Goal: Task Accomplishment & Management: Complete application form

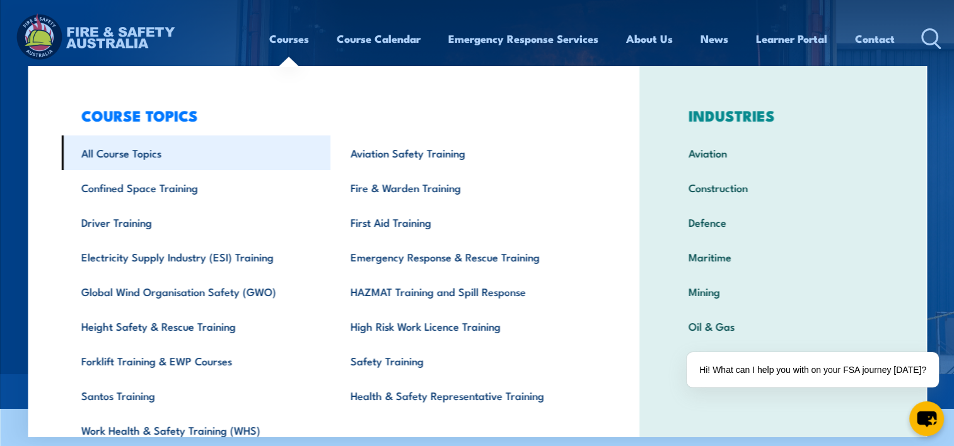
scroll to position [58, 0]
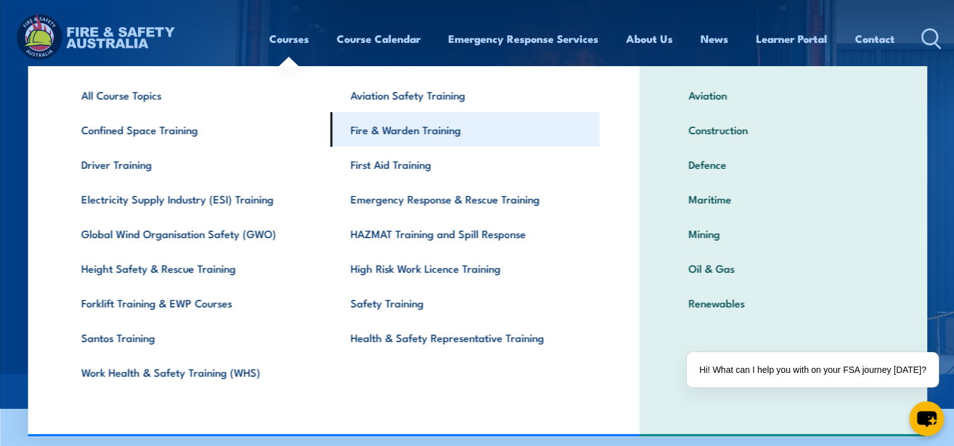
click at [431, 136] on link "Fire & Warden Training" at bounding box center [464, 129] width 269 height 35
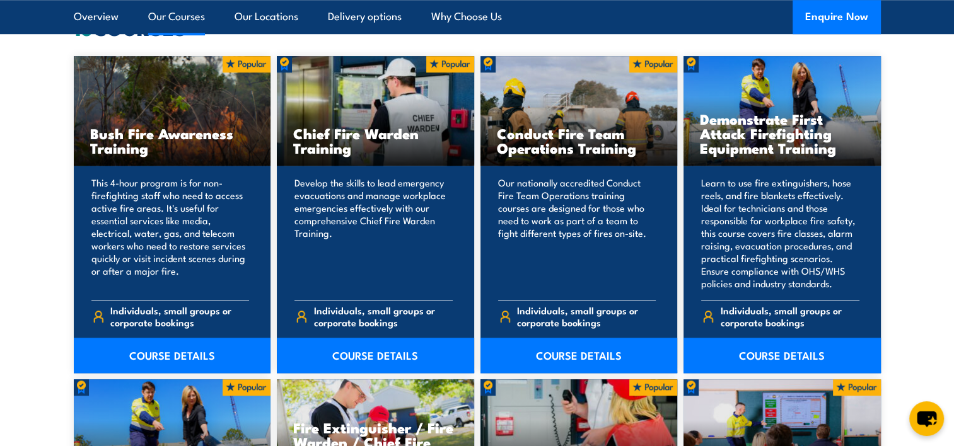
scroll to position [1072, 0]
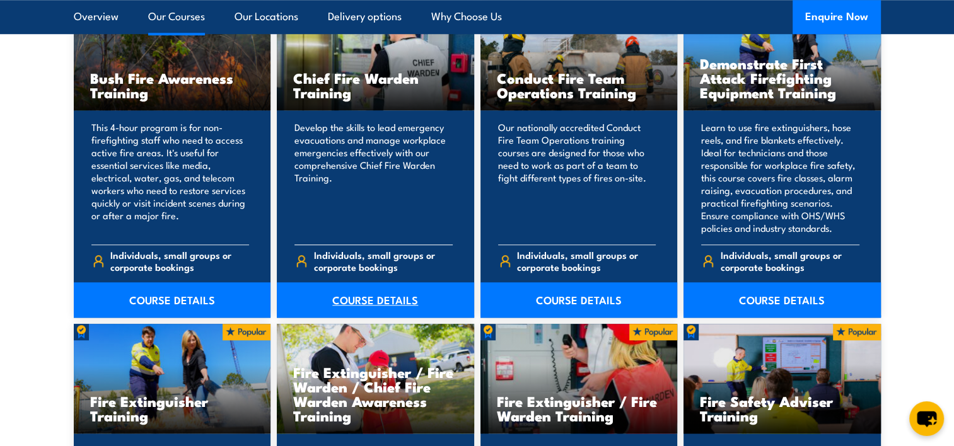
click at [361, 298] on link "COURSE DETAILS" at bounding box center [375, 299] width 197 height 35
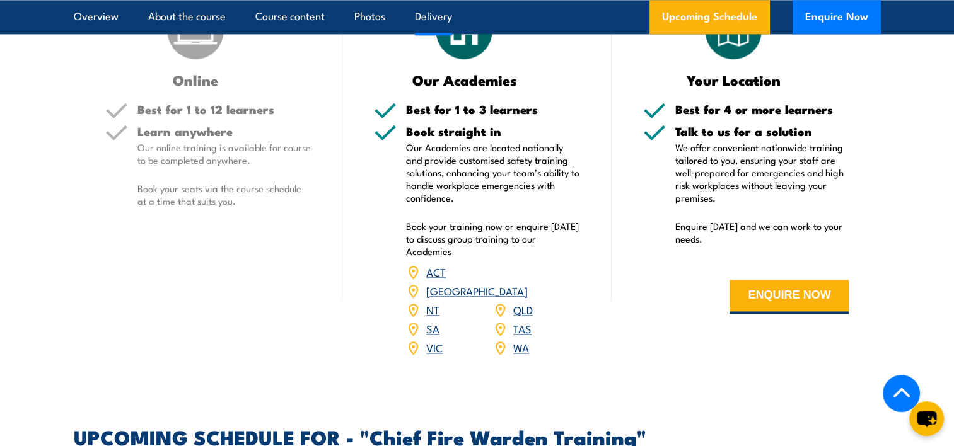
scroll to position [1765, 0]
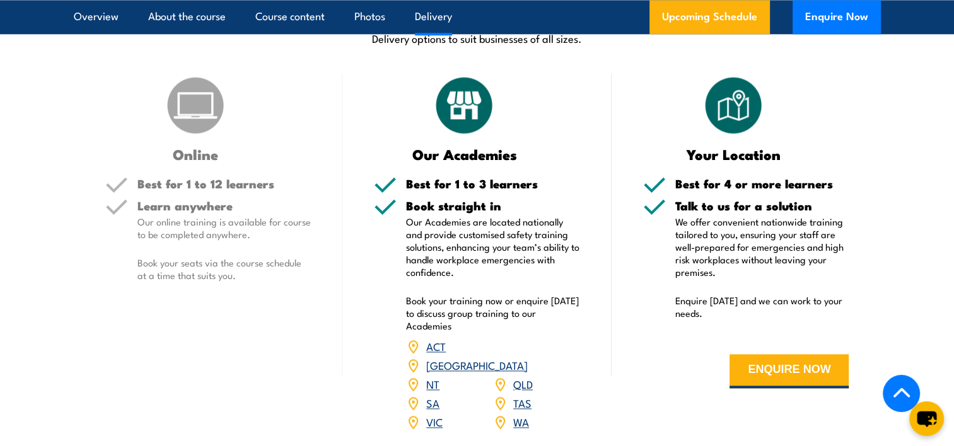
click at [519, 376] on link "QLD" at bounding box center [523, 383] width 20 height 15
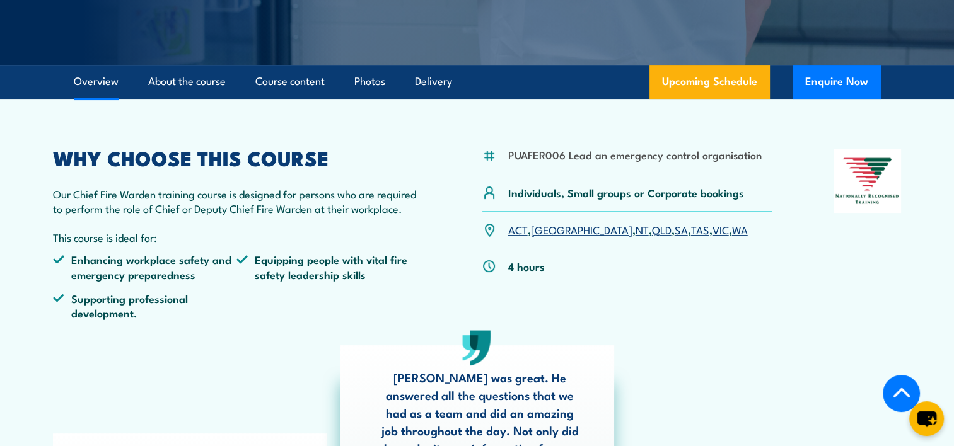
scroll to position [294, 0]
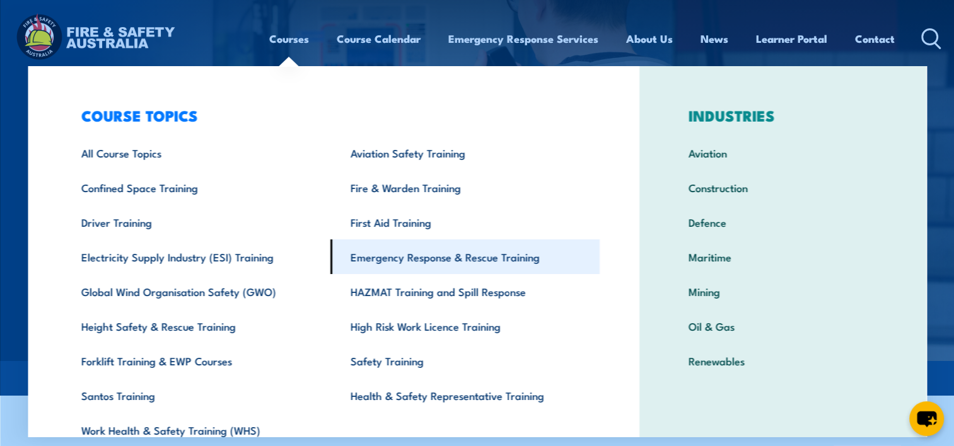
scroll to position [58, 0]
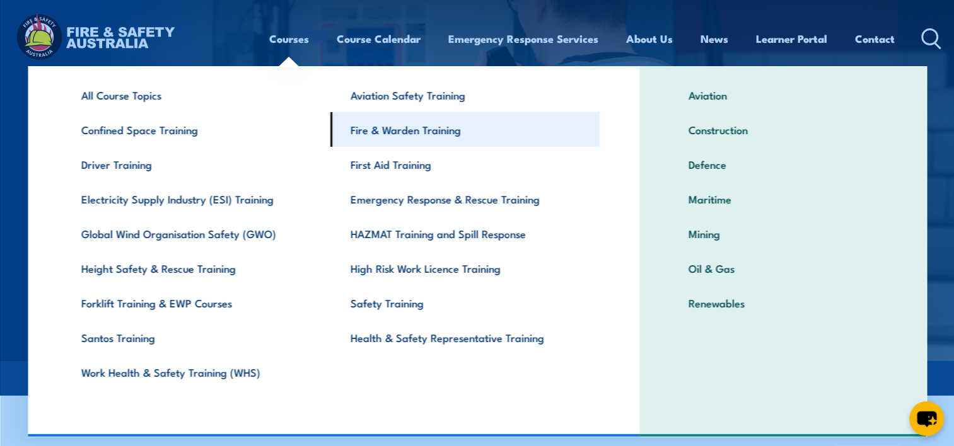
click at [393, 129] on link "Fire & Warden Training" at bounding box center [464, 129] width 269 height 35
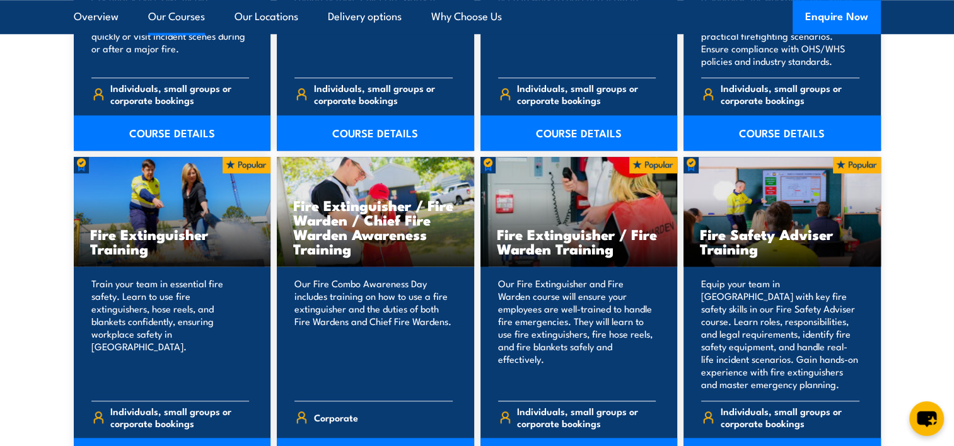
scroll to position [1324, 0]
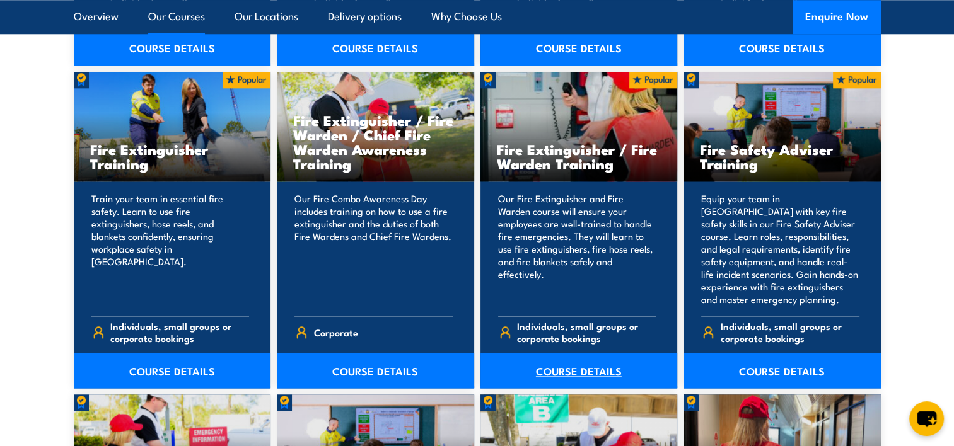
click at [575, 373] on link "COURSE DETAILS" at bounding box center [578, 370] width 197 height 35
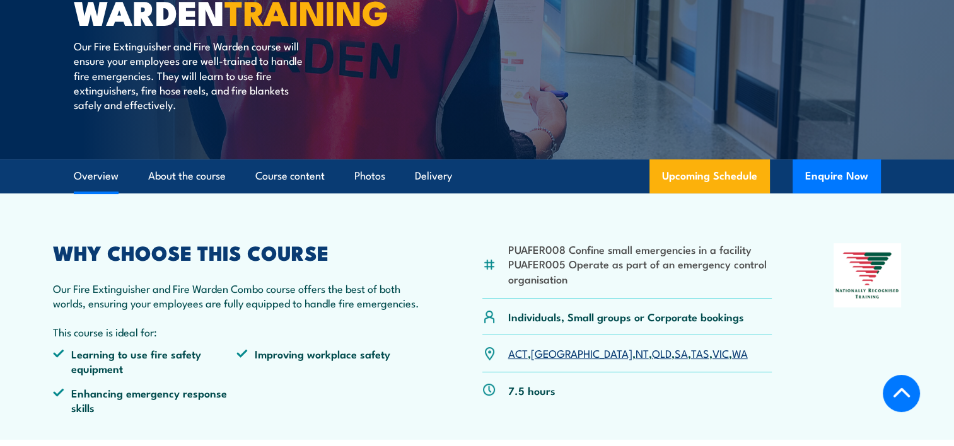
scroll to position [315, 0]
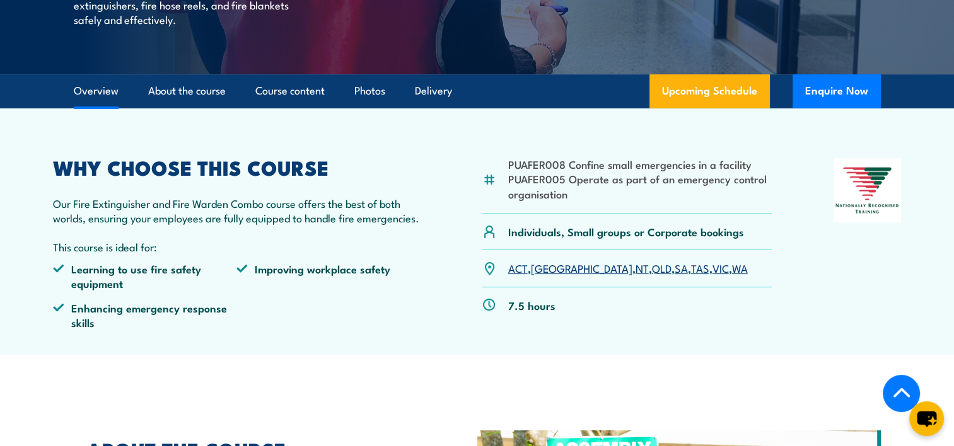
click at [652, 267] on link "QLD" at bounding box center [662, 267] width 20 height 15
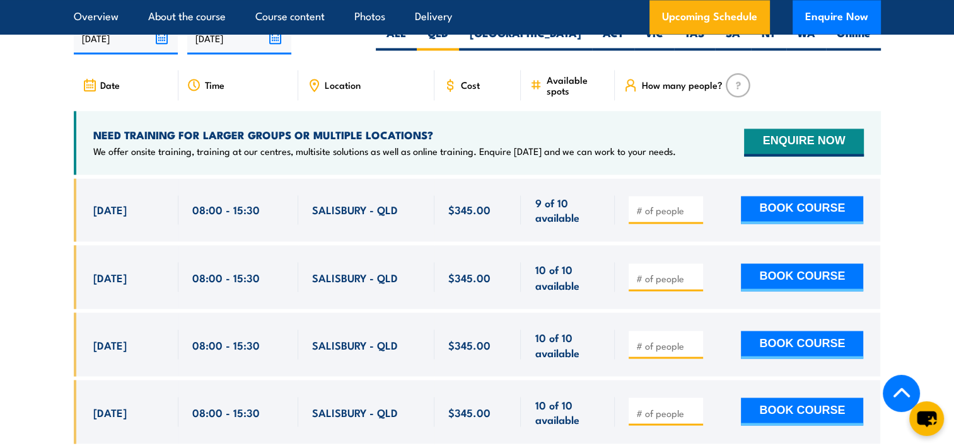
scroll to position [2132, 0]
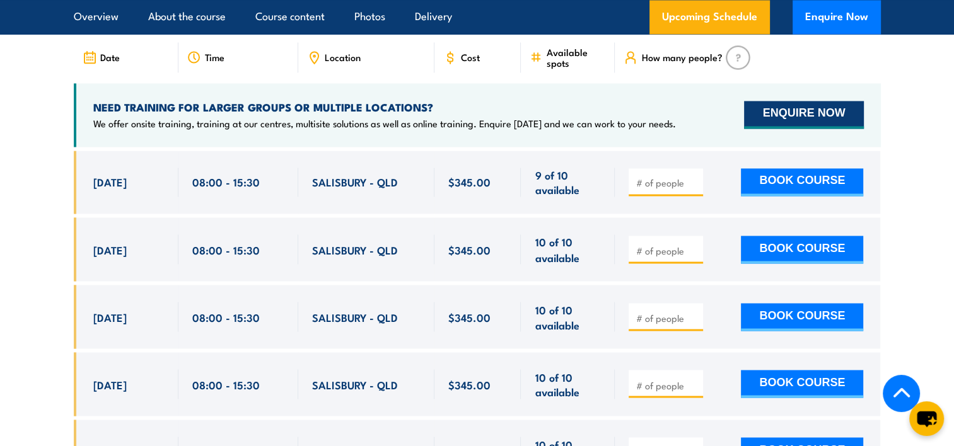
click at [789, 101] on button "ENQUIRE NOW" at bounding box center [803, 115] width 119 height 28
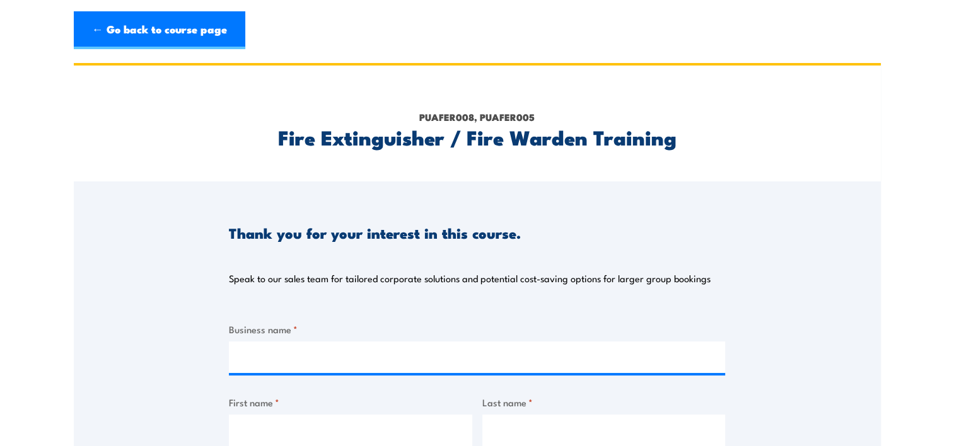
scroll to position [252, 0]
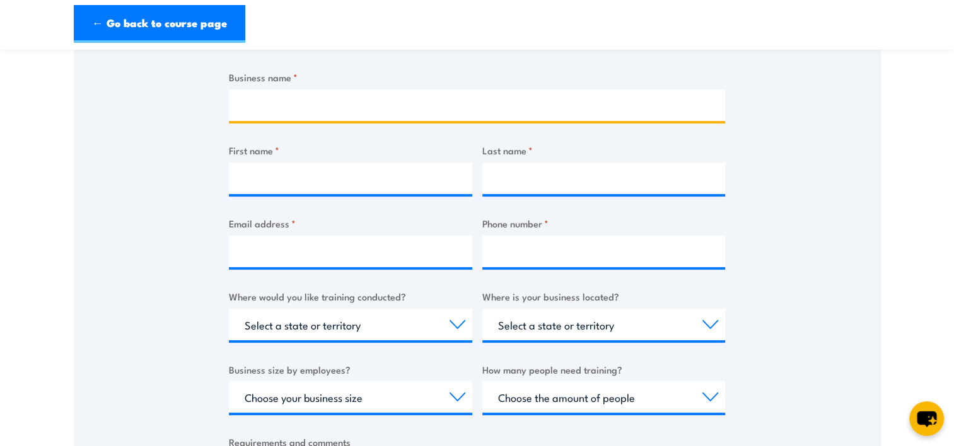
click at [299, 105] on input "Business name *" at bounding box center [477, 106] width 496 height 32
type input "Liebherr"
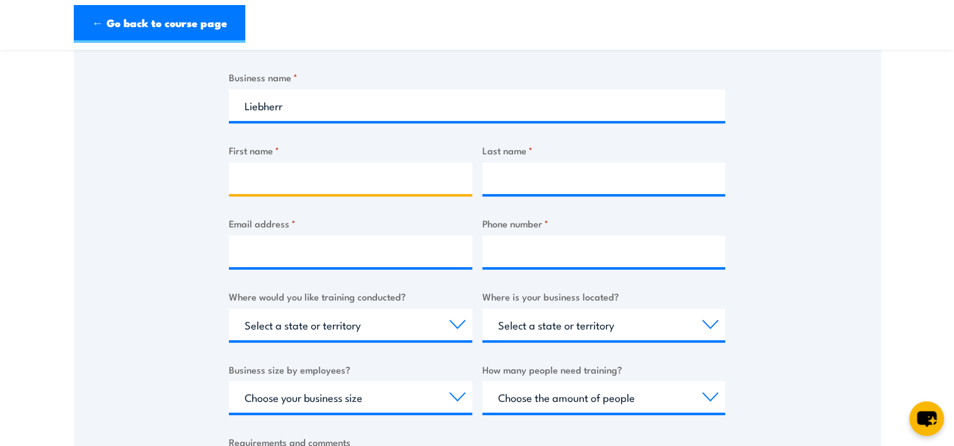
type input "[PERSON_NAME]"
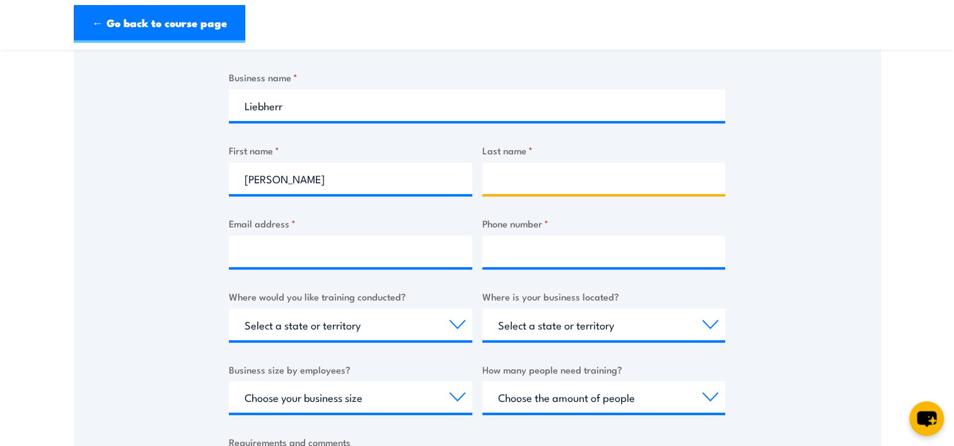
type input "[PERSON_NAME]"
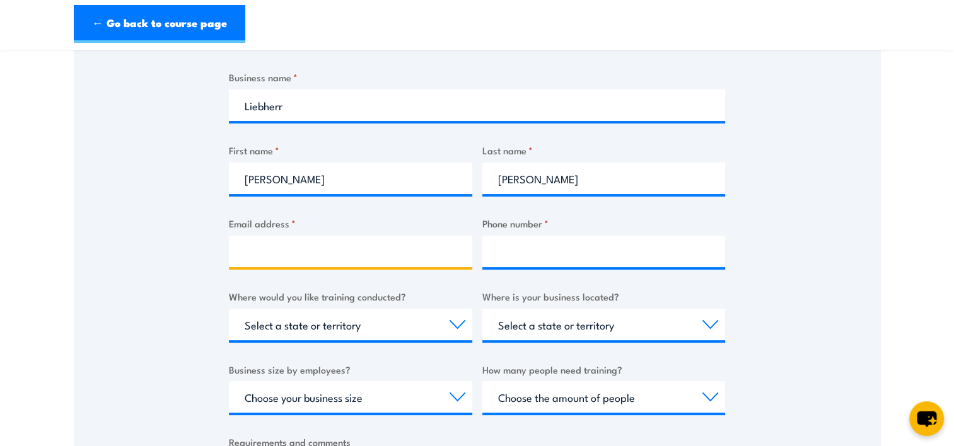
type input "[PERSON_NAME][EMAIL_ADDRESS][DOMAIN_NAME]"
type input "0434011431"
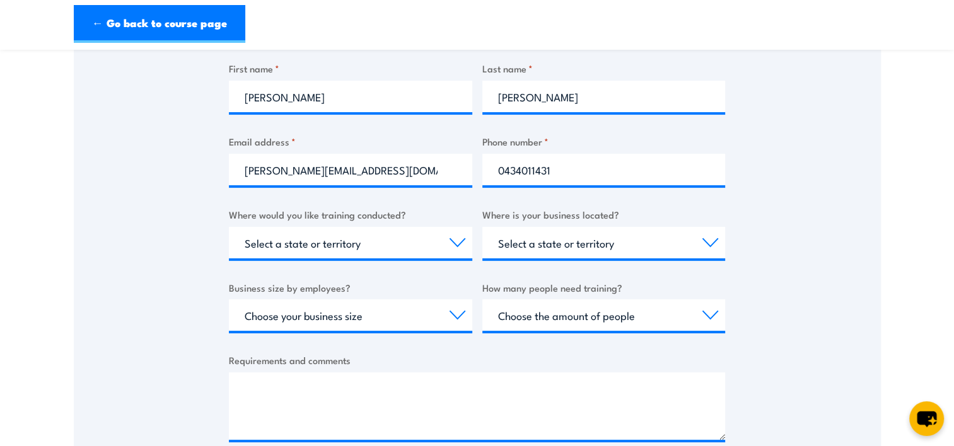
scroll to position [378, 0]
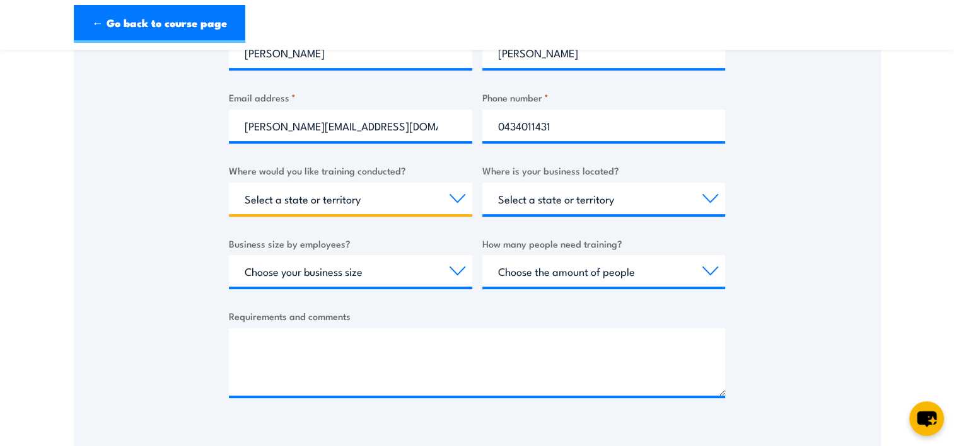
click at [450, 202] on select "Select a state or territory Nationally - multiple locations [GEOGRAPHIC_DATA] […" at bounding box center [350, 199] width 243 height 32
select select "QLD"
click at [229, 183] on select "Select a state or territory Nationally - multiple locations [GEOGRAPHIC_DATA] […" at bounding box center [350, 199] width 243 height 32
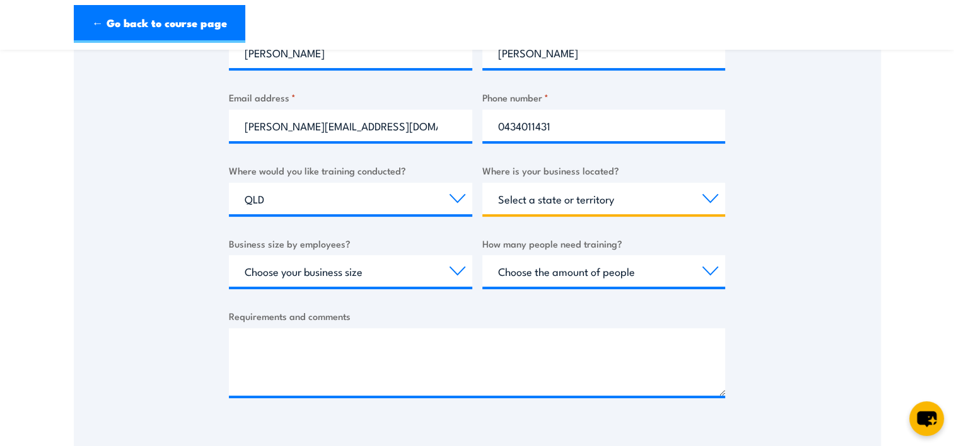
click at [706, 199] on select "Select a state or territory [GEOGRAPHIC_DATA] [GEOGRAPHIC_DATA] [GEOGRAPHIC_DAT…" at bounding box center [603, 199] width 243 height 32
select select "QLD"
click at [482, 183] on select "Select a state or territory [GEOGRAPHIC_DATA] [GEOGRAPHIC_DATA] [GEOGRAPHIC_DAT…" at bounding box center [603, 199] width 243 height 32
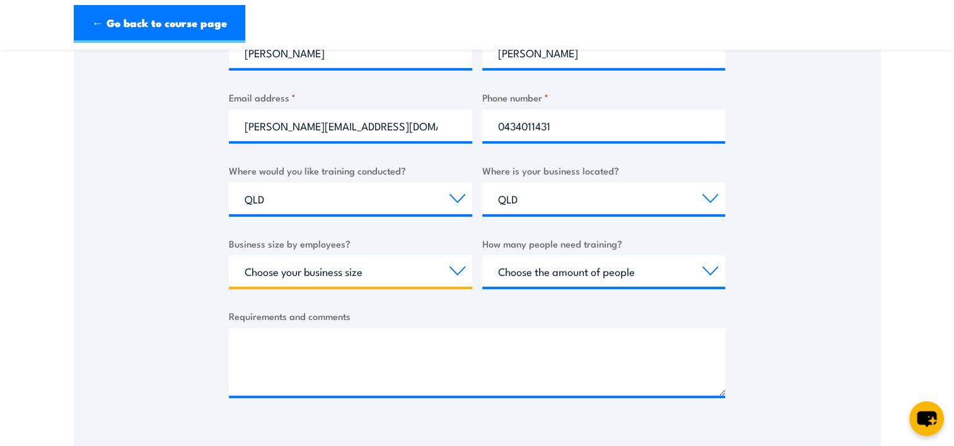
click at [448, 267] on select "Choose your business size 1 to 19 20 to 199 200+" at bounding box center [350, 271] width 243 height 32
select select "20 to 199"
click at [229, 255] on select "Choose your business size 1 to 19 20 to 199 200+" at bounding box center [350, 271] width 243 height 32
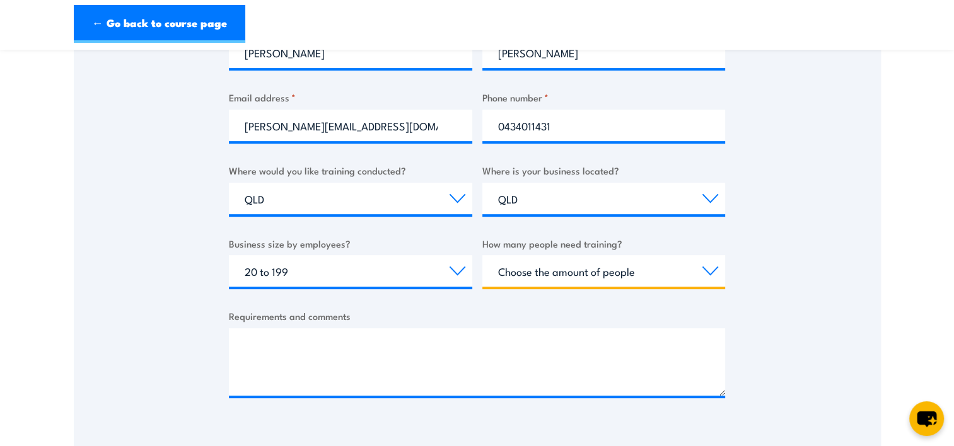
click at [669, 261] on select "Choose the amount of people 1 to 4 5 to 19 20+" at bounding box center [603, 271] width 243 height 32
select select "1 to 4"
click at [482, 255] on select "Choose the amount of people 1 to 4 5 to 19 20+" at bounding box center [603, 271] width 243 height 32
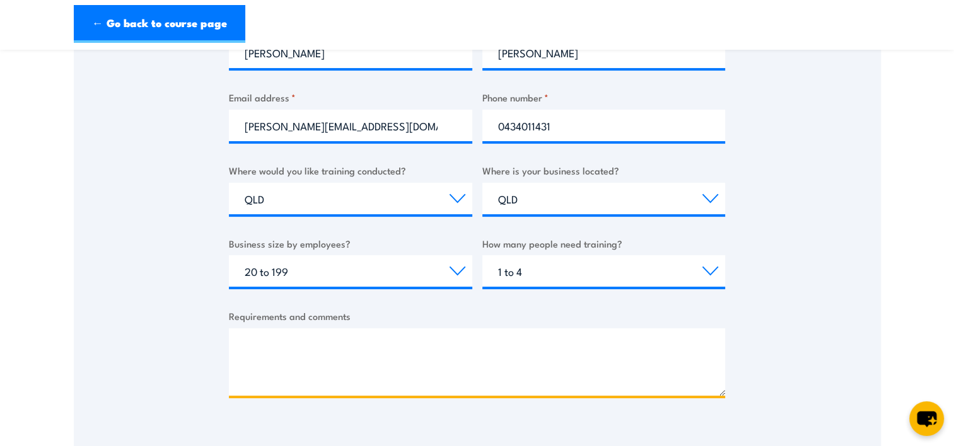
click at [336, 344] on textarea "Requirements and comments" at bounding box center [477, 361] width 496 height 67
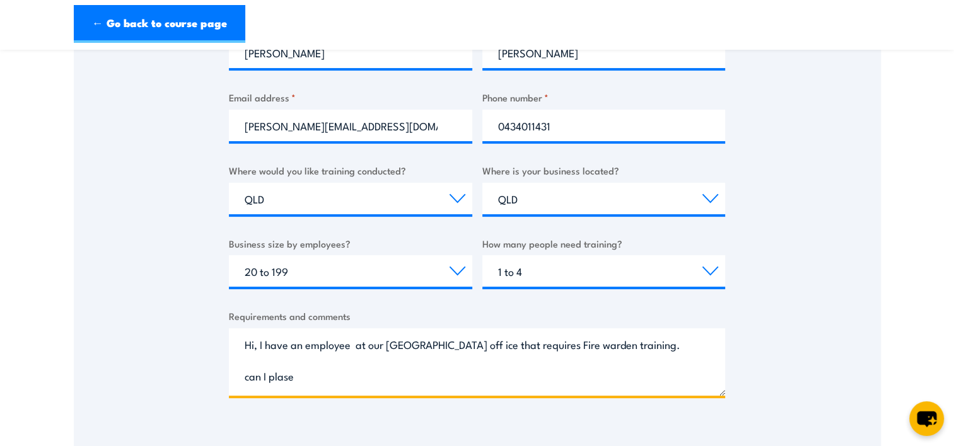
click at [475, 347] on textarea "Hi, I have an employee at our [GEOGRAPHIC_DATA] off ice that requires Fire ward…" at bounding box center [477, 361] width 496 height 67
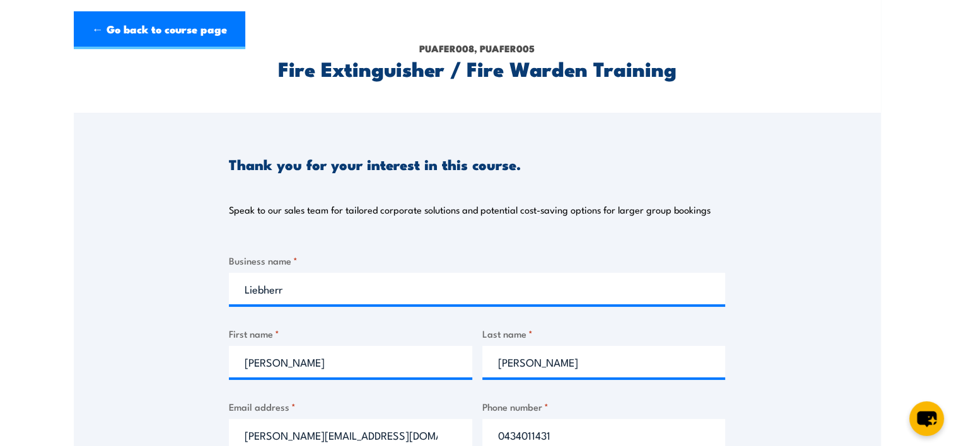
scroll to position [441, 0]
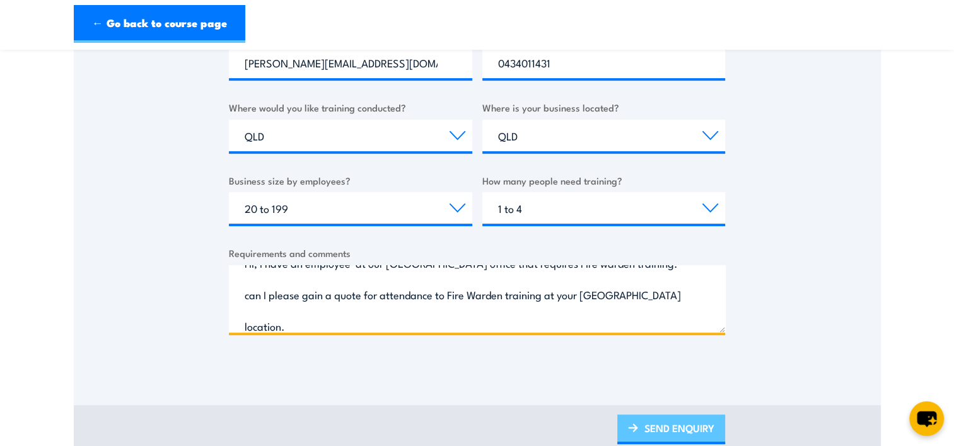
type textarea "Hi, I have an employee at our [GEOGRAPHIC_DATA] office that requires Fire warde…"
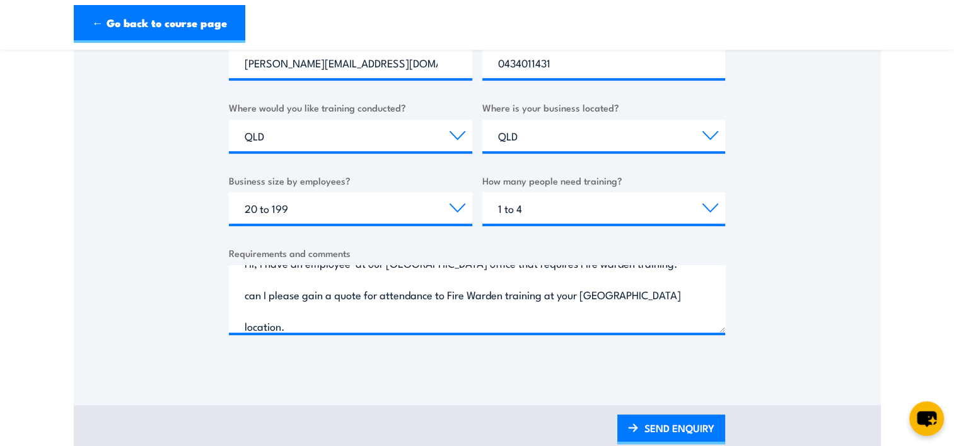
drag, startPoint x: 696, startPoint y: 427, endPoint x: 647, endPoint y: 409, distance: 52.5
click at [696, 427] on link "SEND ENQUIRY" at bounding box center [671, 430] width 108 height 30
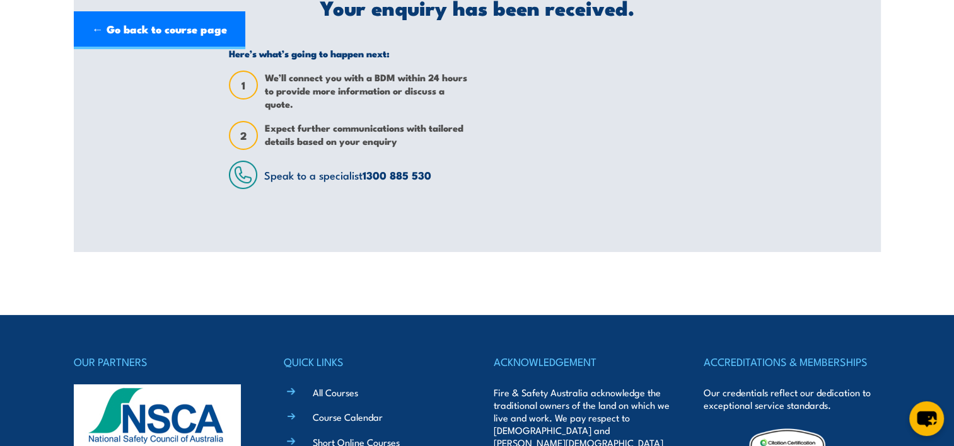
scroll to position [0, 0]
